Goal: Transaction & Acquisition: Purchase product/service

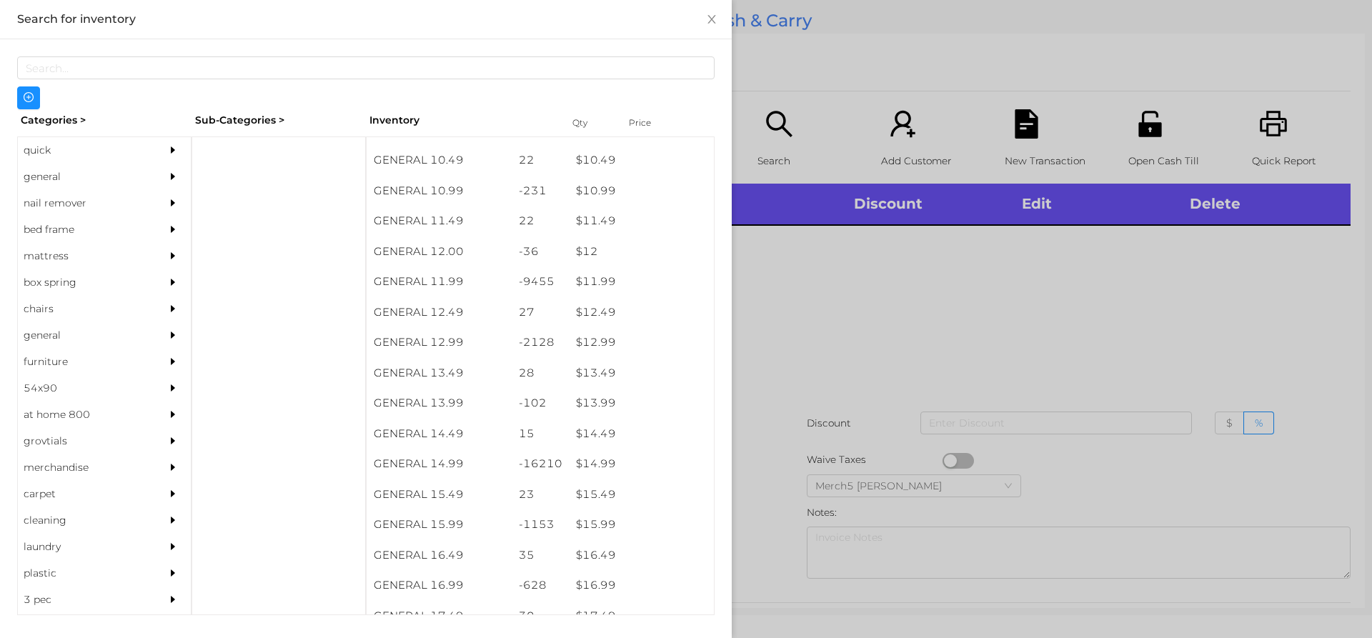
scroll to position [925, 0]
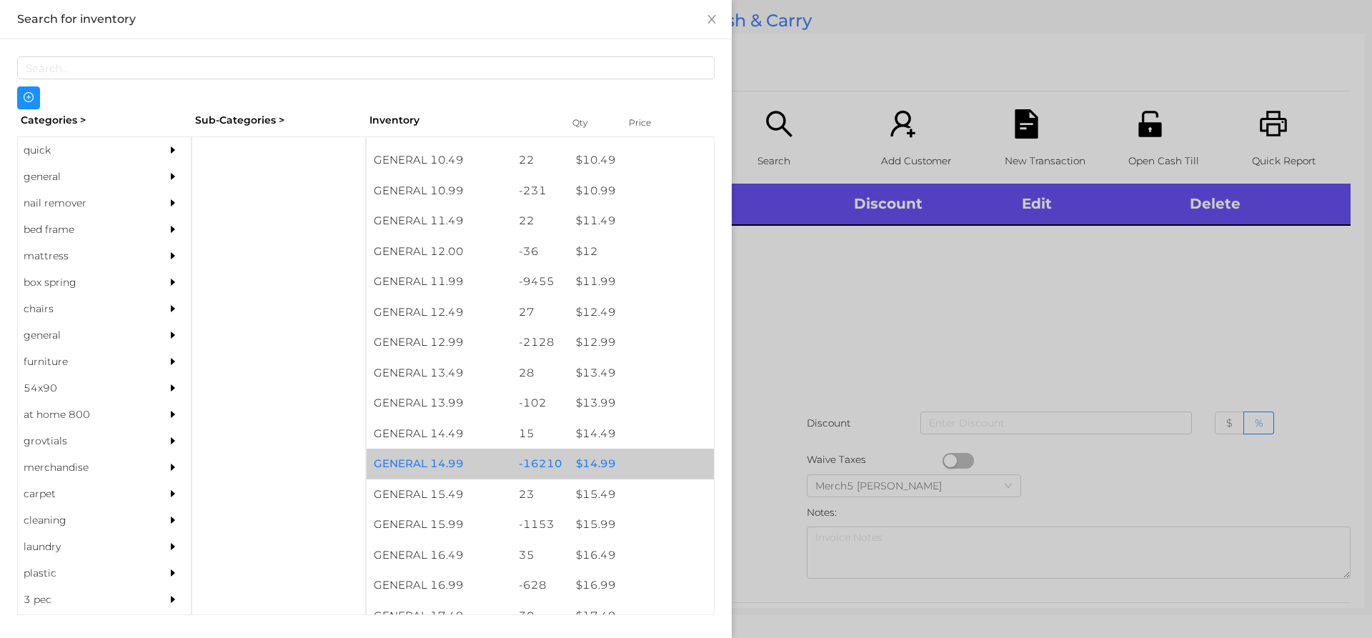
click at [591, 471] on div "$ 14.99" at bounding box center [641, 464] width 145 height 31
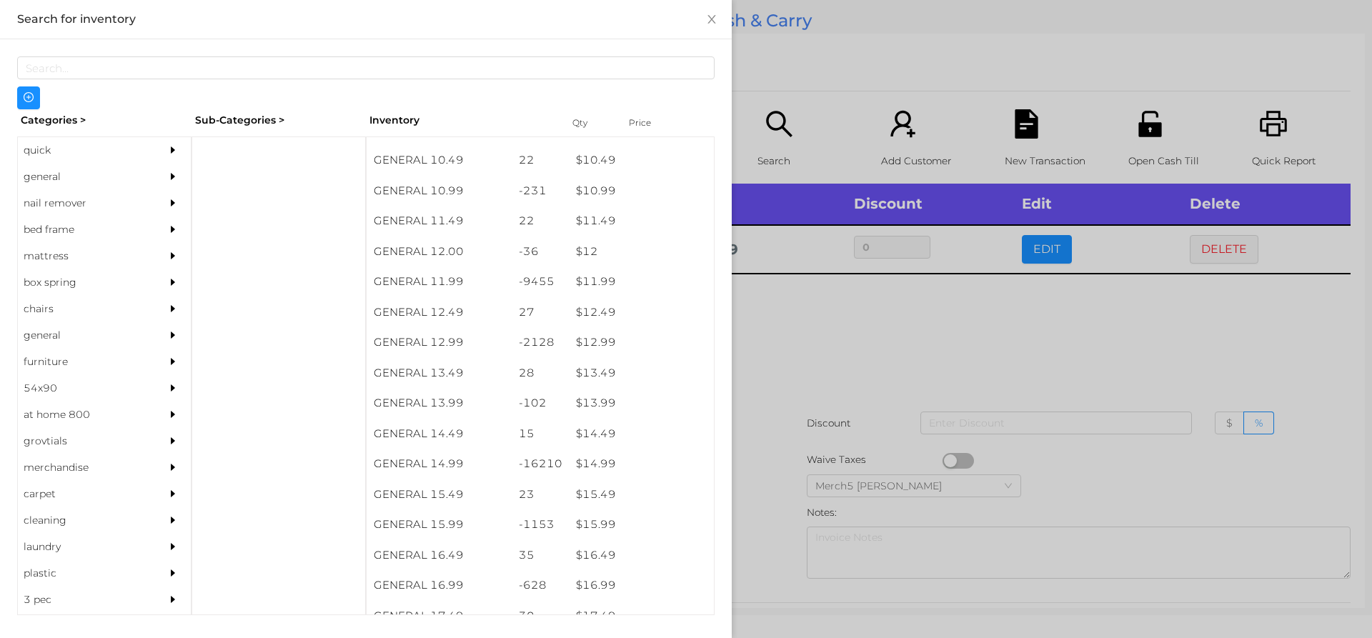
click at [783, 341] on div at bounding box center [686, 319] width 1372 height 638
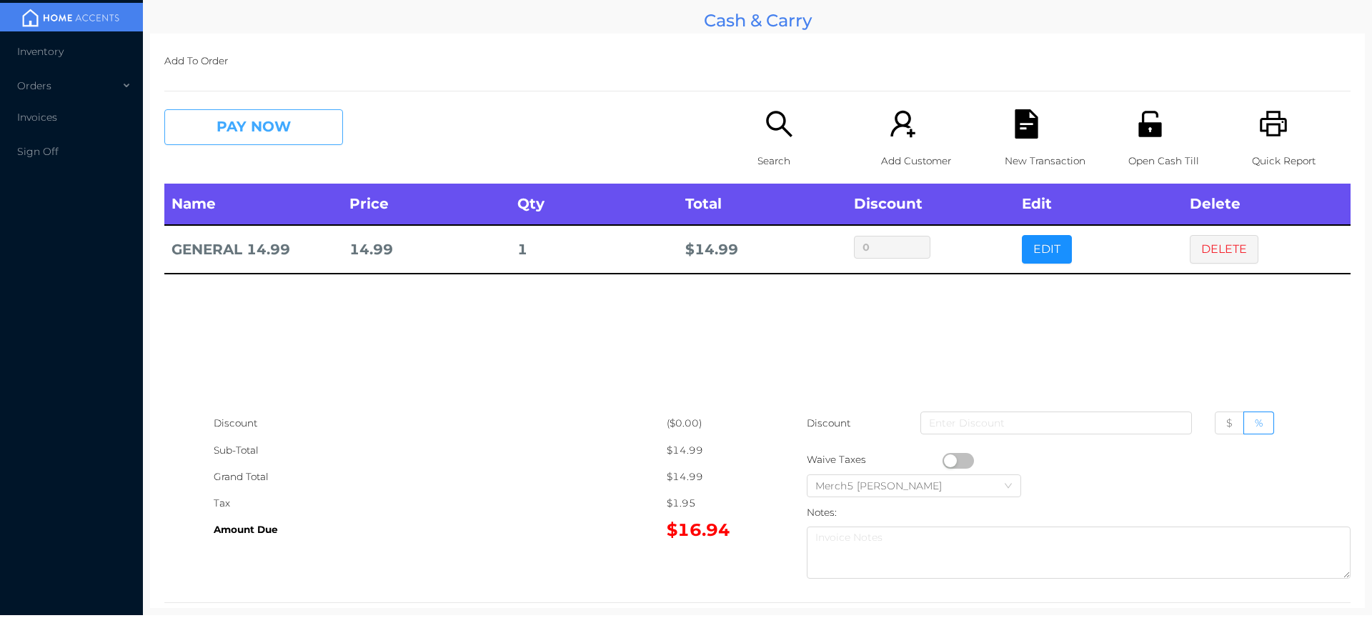
click at [317, 134] on button "PAY NOW" at bounding box center [253, 127] width 179 height 36
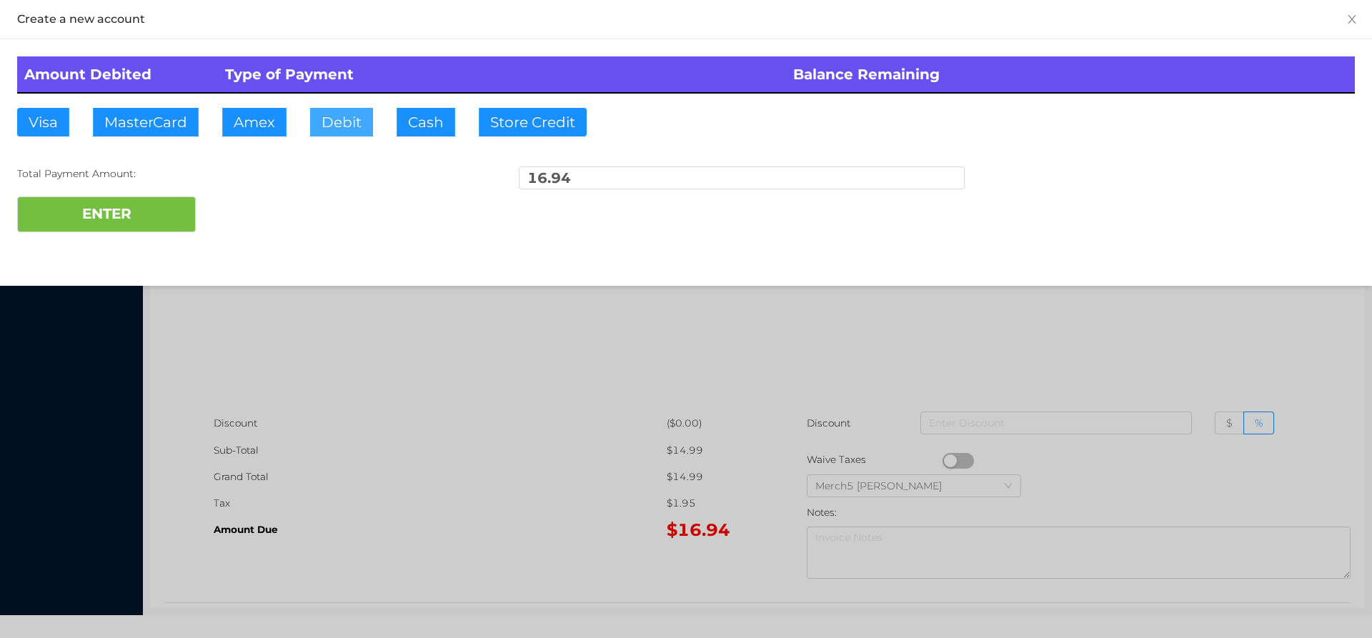
click at [349, 121] on button "Debit" at bounding box center [341, 122] width 63 height 29
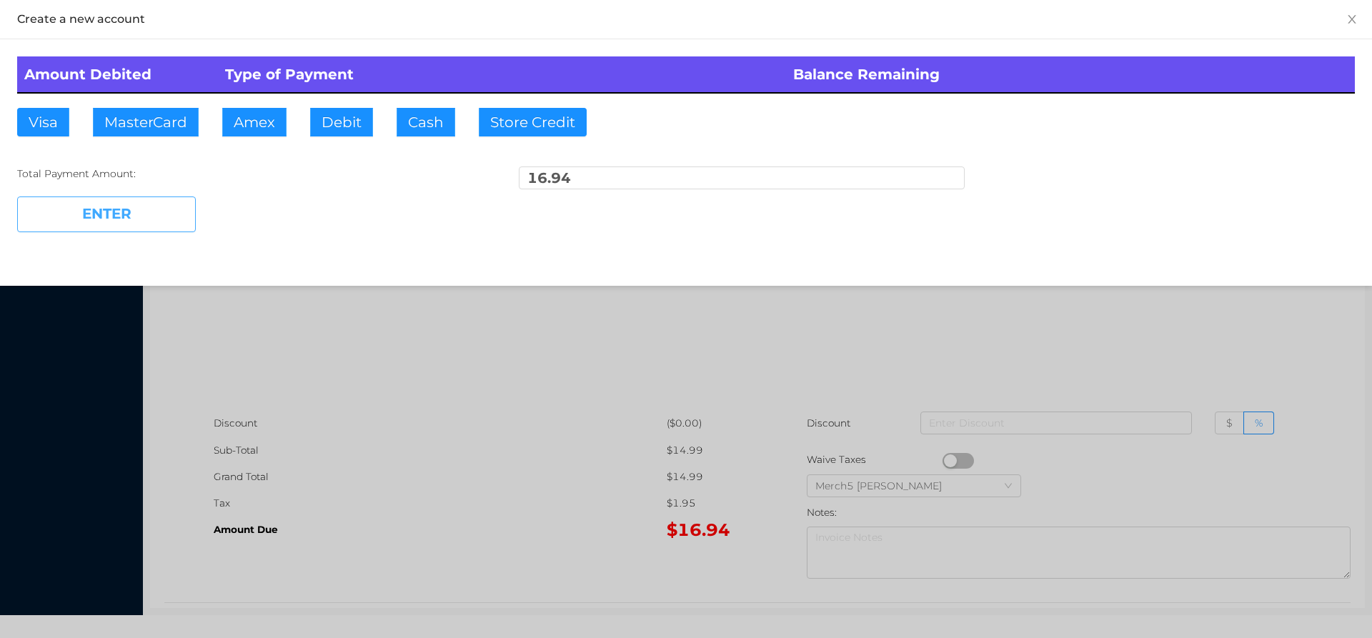
click at [139, 215] on button "ENTER" at bounding box center [106, 215] width 179 height 36
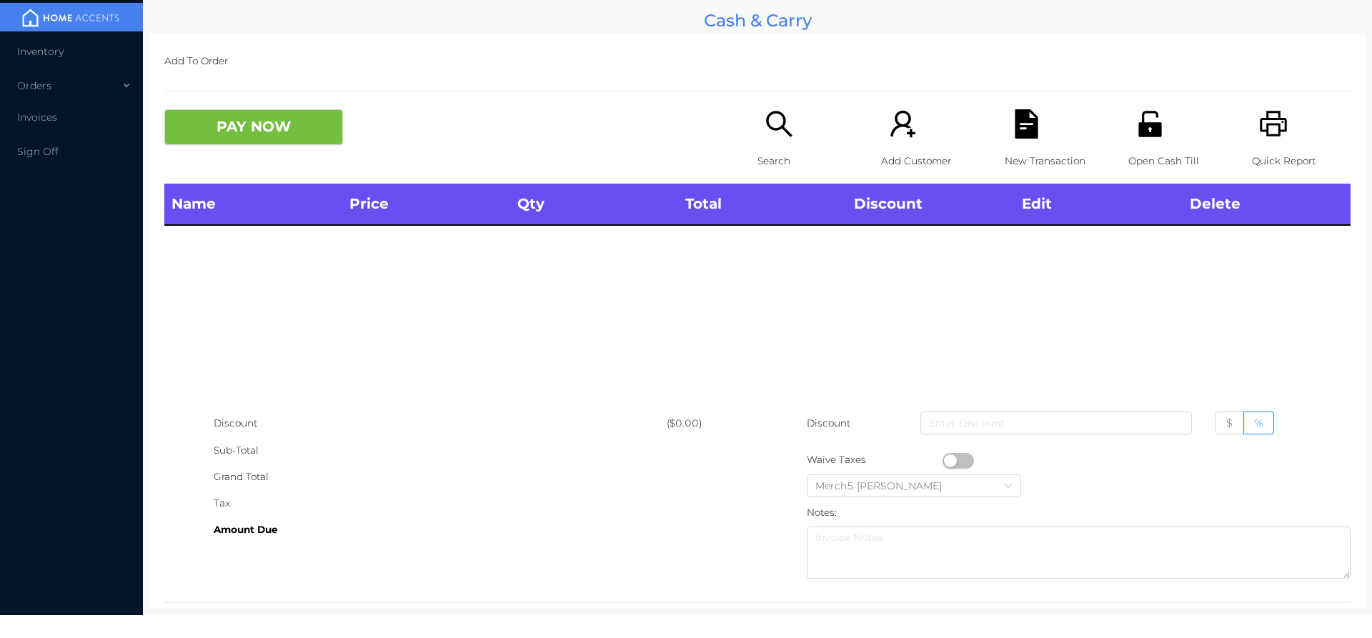
click at [769, 122] on icon "icon: search" at bounding box center [779, 123] width 29 height 29
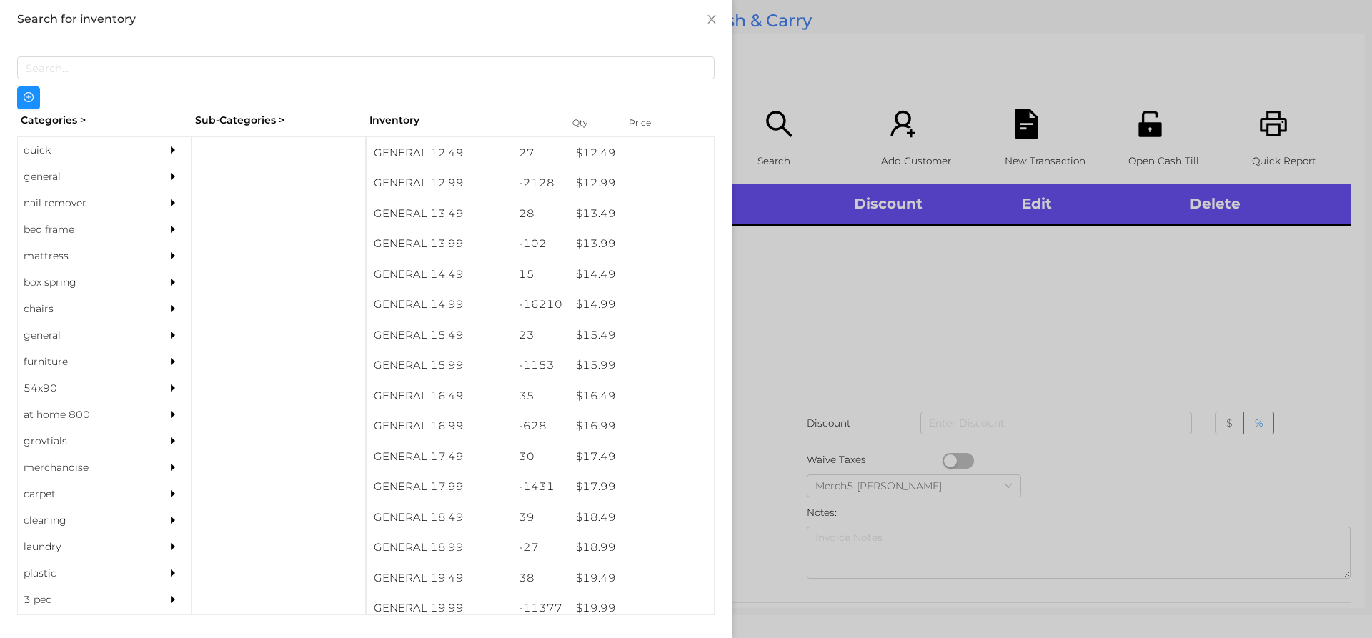
scroll to position [1084, 0]
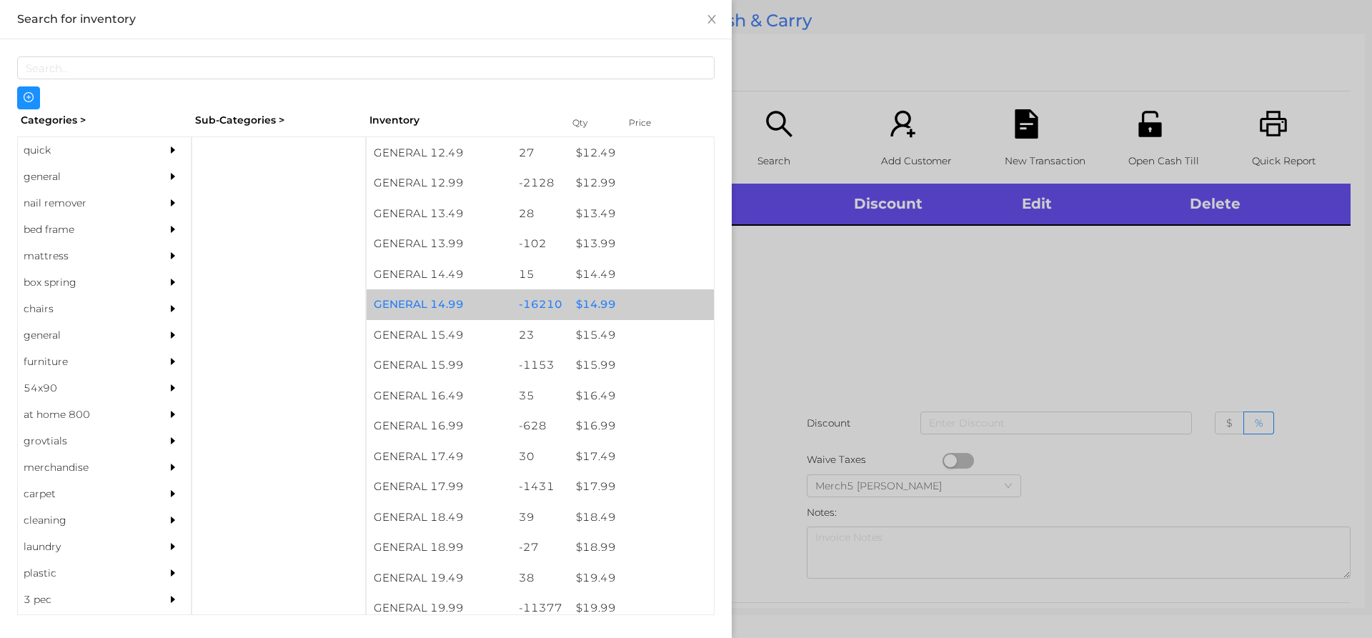
click at [590, 309] on div "$ 14.99" at bounding box center [641, 304] width 145 height 31
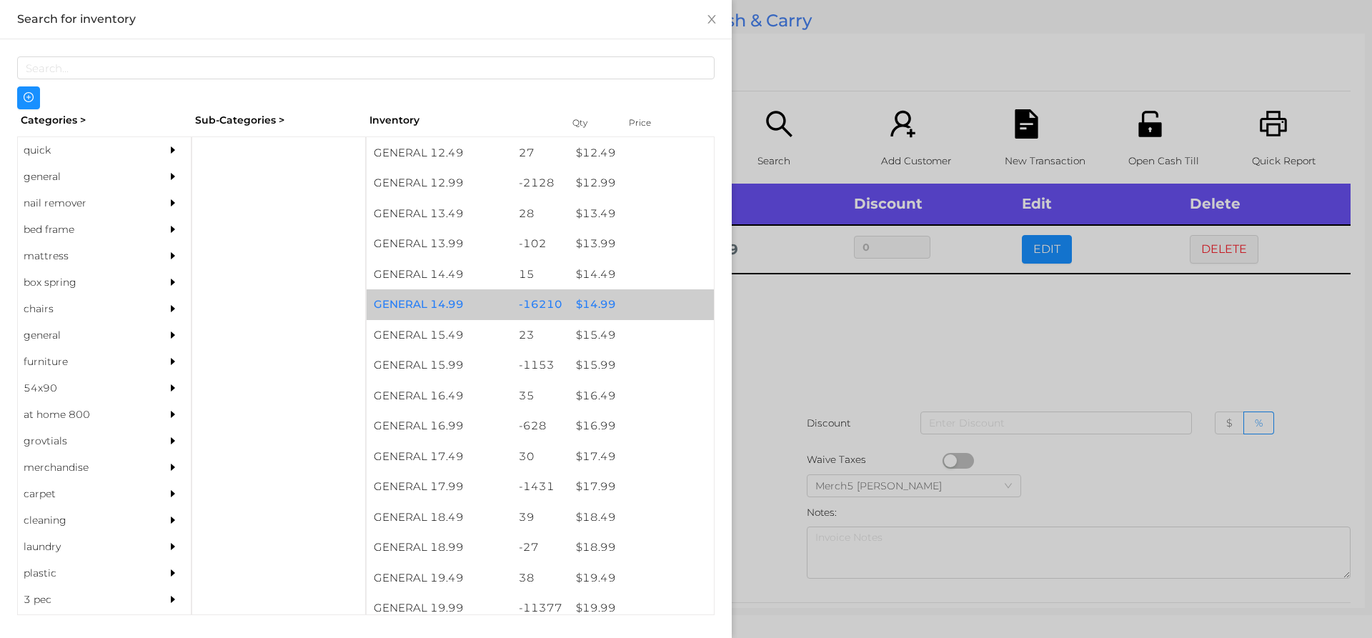
click at [589, 308] on div "$ 14.99" at bounding box center [641, 304] width 145 height 31
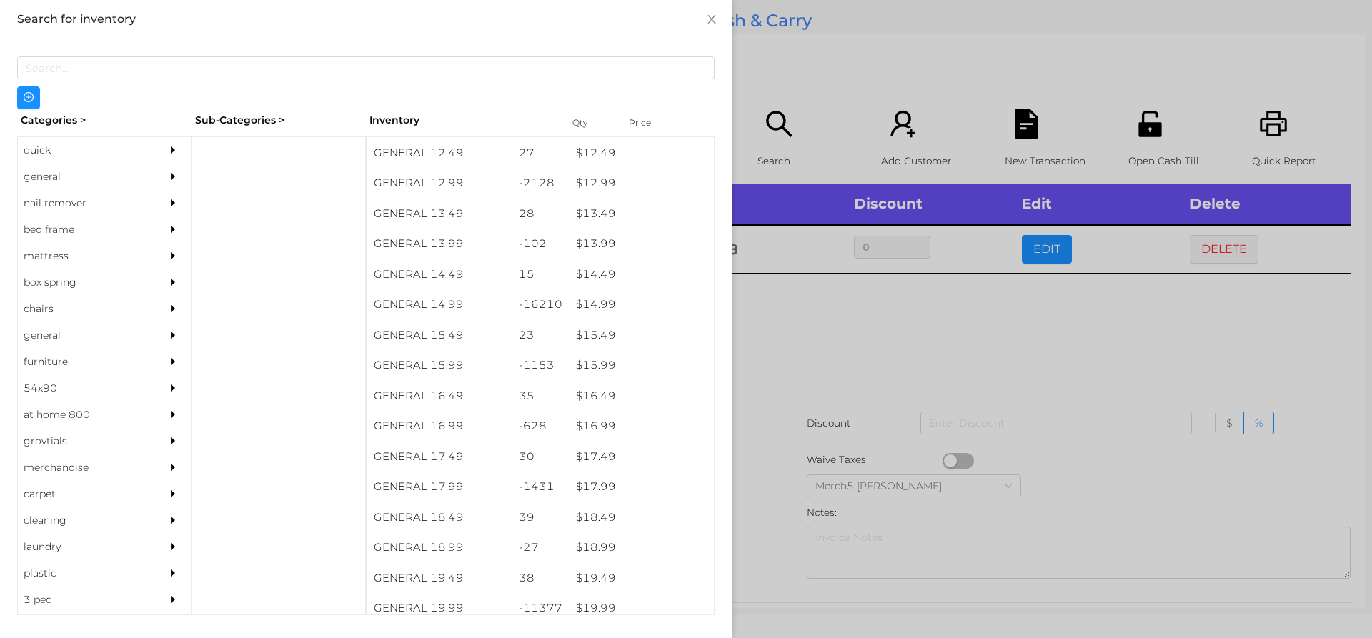
click at [785, 330] on div at bounding box center [686, 319] width 1372 height 638
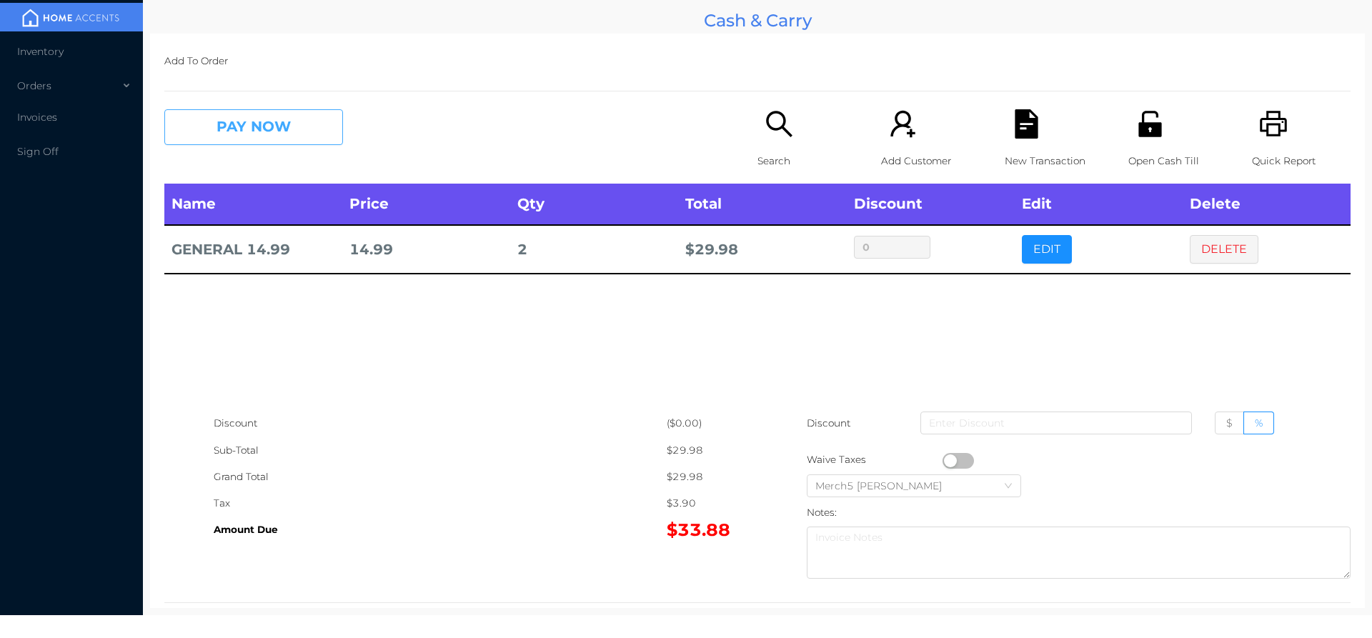
click at [262, 124] on button "PAY NOW" at bounding box center [253, 127] width 179 height 36
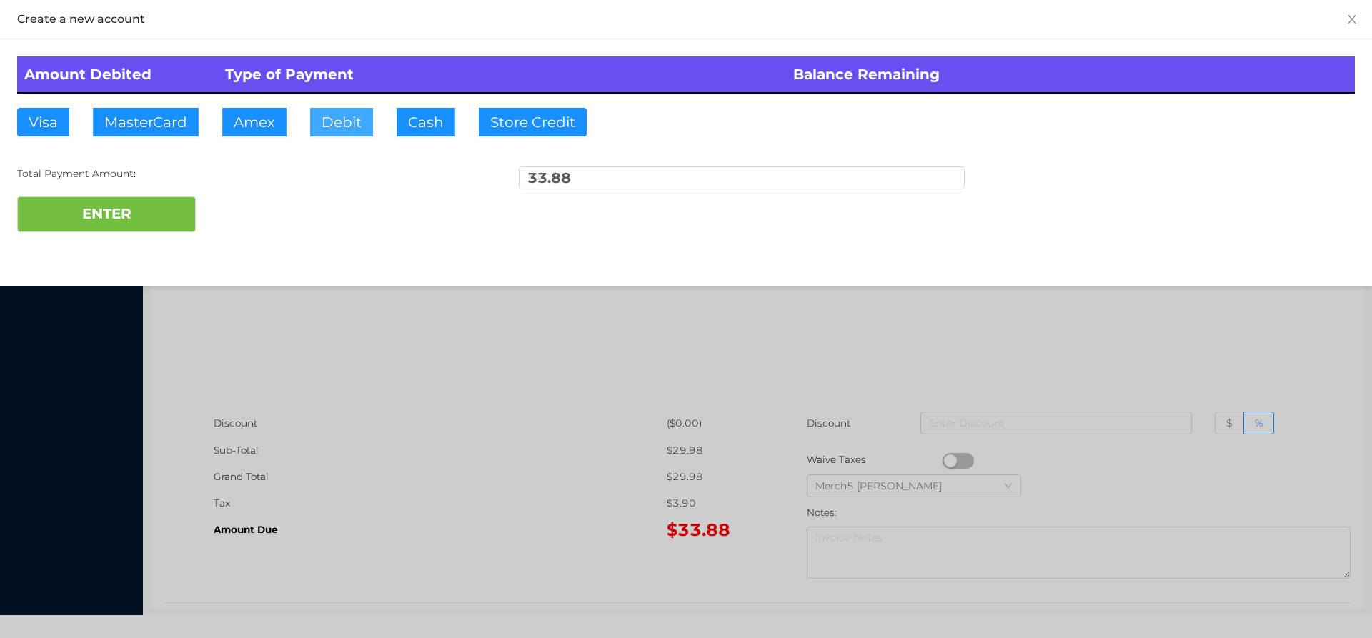
click at [351, 119] on button "Debit" at bounding box center [341, 122] width 63 height 29
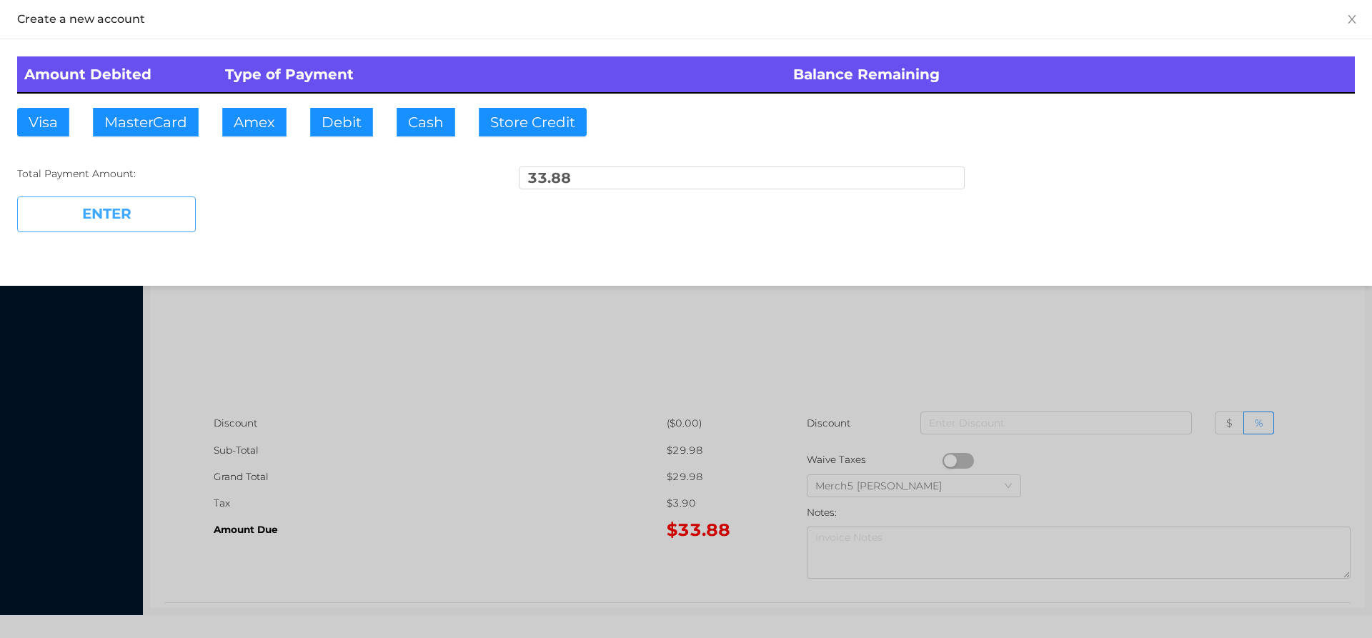
click at [135, 215] on button "ENTER" at bounding box center [106, 215] width 179 height 36
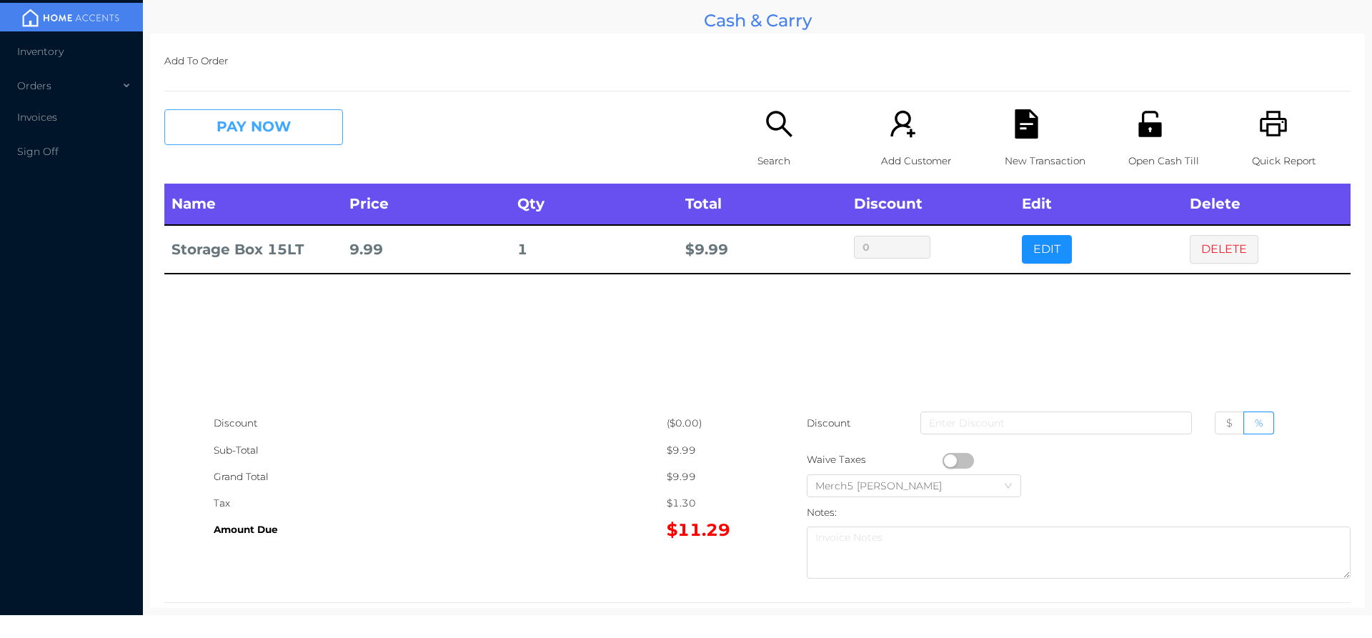
click at [297, 124] on button "PAY NOW" at bounding box center [253, 127] width 179 height 36
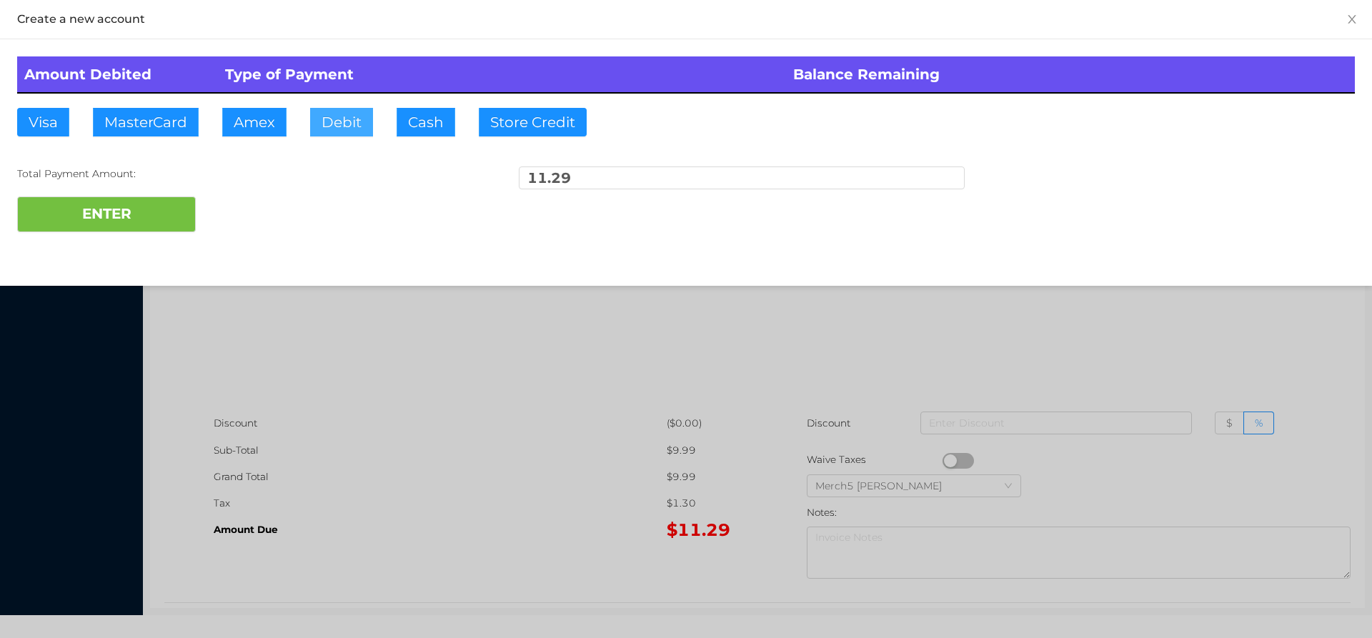
click at [341, 113] on button "Debit" at bounding box center [341, 122] width 63 height 29
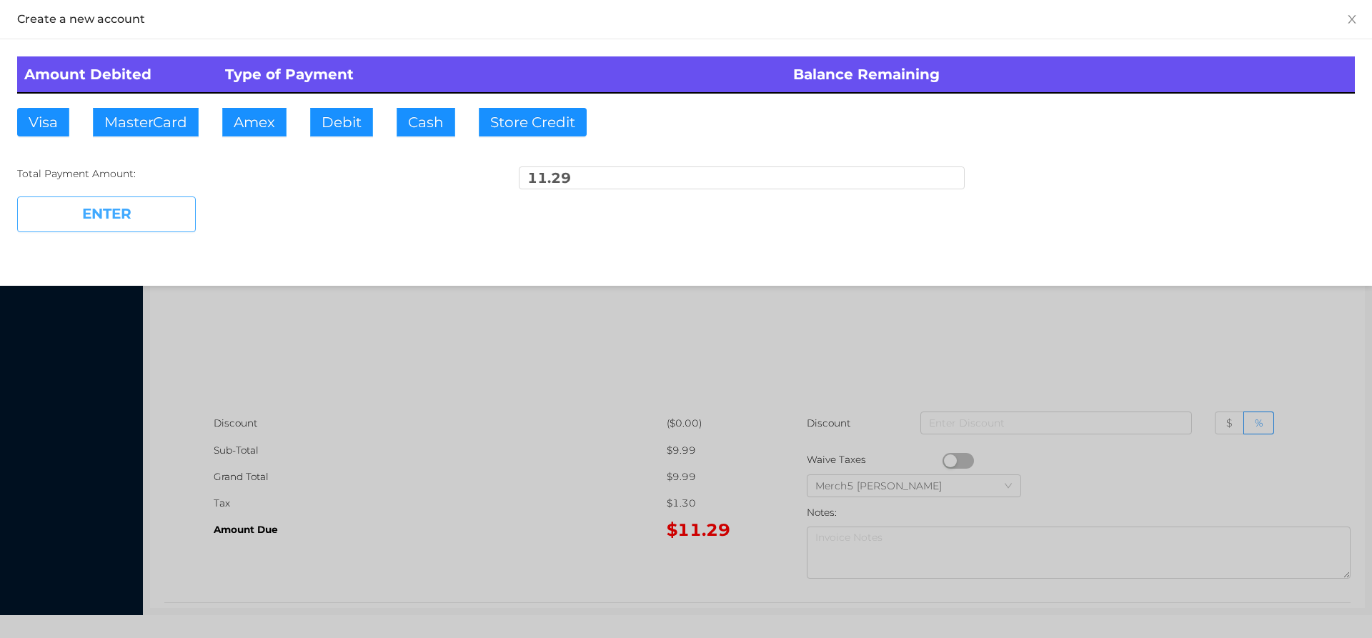
click at [142, 212] on button "ENTER" at bounding box center [106, 215] width 179 height 36
